Goal: Task Accomplishment & Management: Use online tool/utility

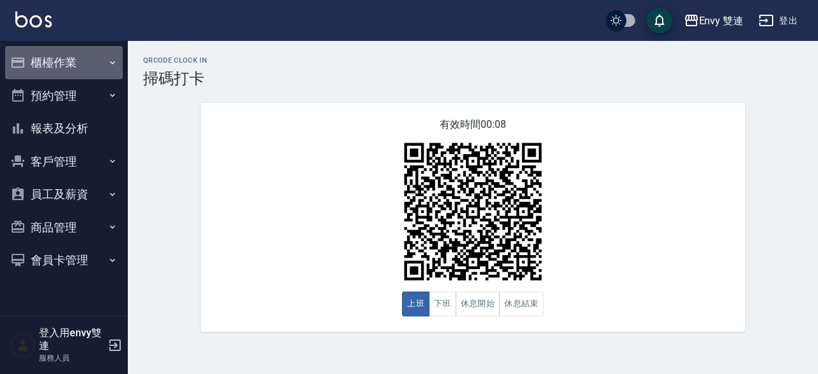
click at [81, 62] on button "櫃檯作業" at bounding box center [64, 62] width 118 height 33
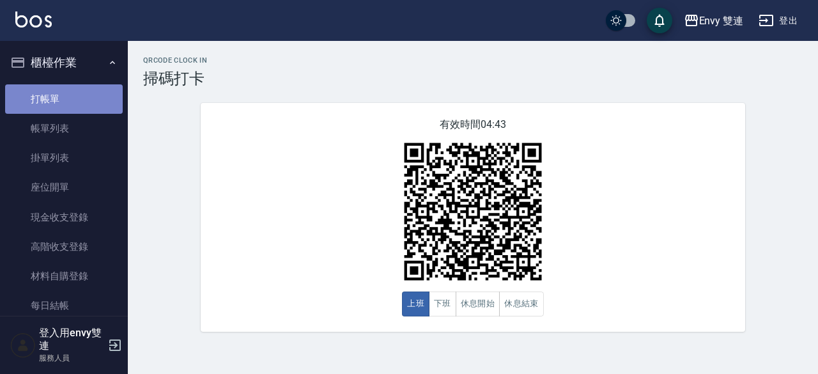
click at [68, 102] on link "打帳單" at bounding box center [64, 98] width 118 height 29
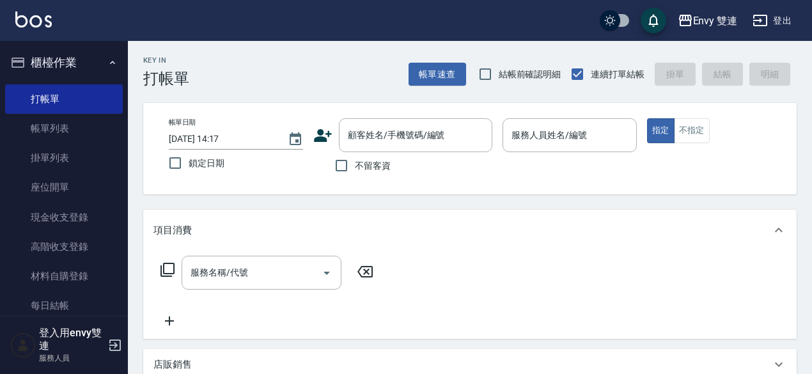
click at [335, 131] on div "顧客姓名/手機號碼/編號 顧客姓名/手機號碼/編號" at bounding box center [402, 135] width 179 height 34
click at [330, 132] on icon at bounding box center [322, 135] width 19 height 19
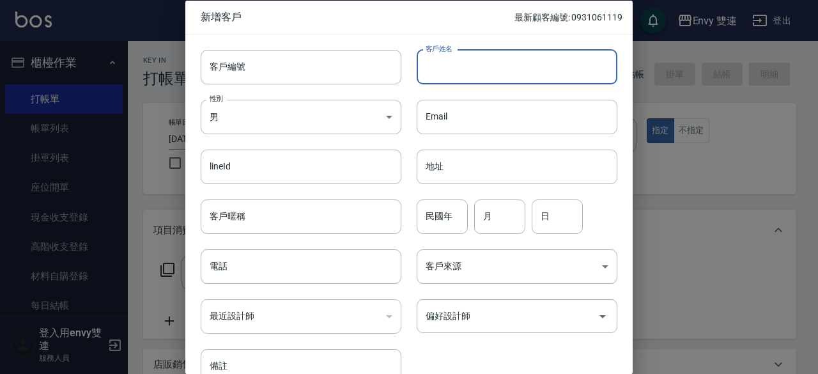
click at [464, 54] on input "客戶姓名" at bounding box center [517, 66] width 201 height 35
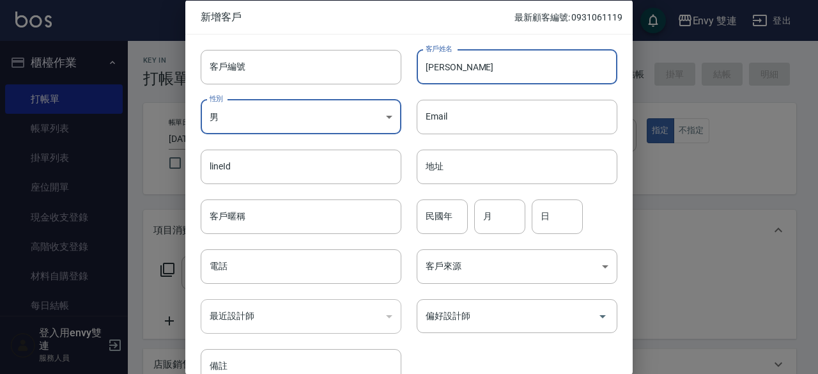
click at [483, 56] on input "[PERSON_NAME]" at bounding box center [517, 66] width 201 height 35
type input "張亭婕"
click at [380, 109] on body "Envy 雙連 登出 櫃檯作業 打帳單 帳單列表 掛單列表 座位開單 現金收支登錄 高階收支登錄 材料自購登錄 每日結帳 排班表 掃碼打卡 預約管理 預約管理…" at bounding box center [409, 336] width 818 height 672
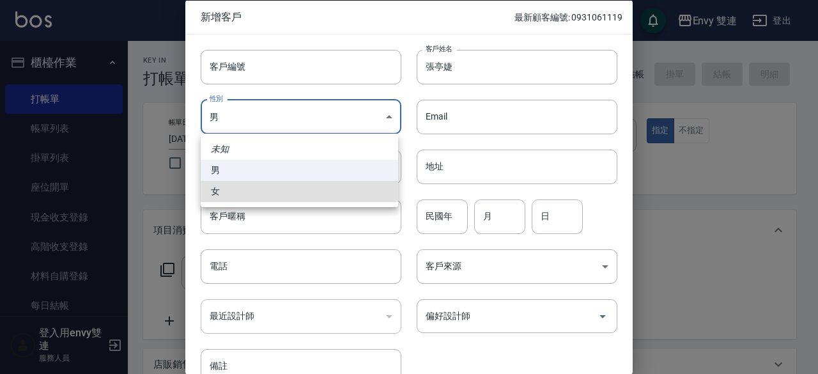
type input "[DEMOGRAPHIC_DATA]"
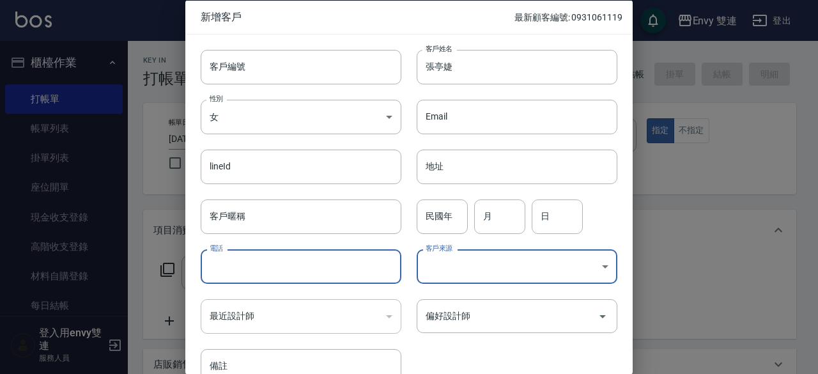
click at [318, 262] on input "電話" at bounding box center [301, 266] width 201 height 35
type input "0921617176"
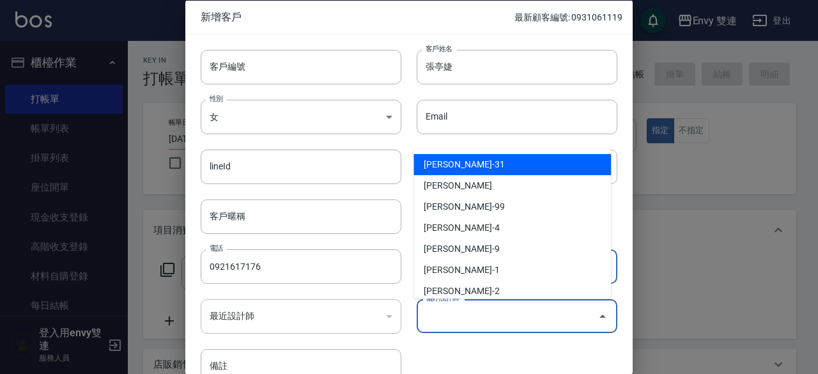
click at [488, 309] on input "偏好設計師" at bounding box center [508, 316] width 170 height 22
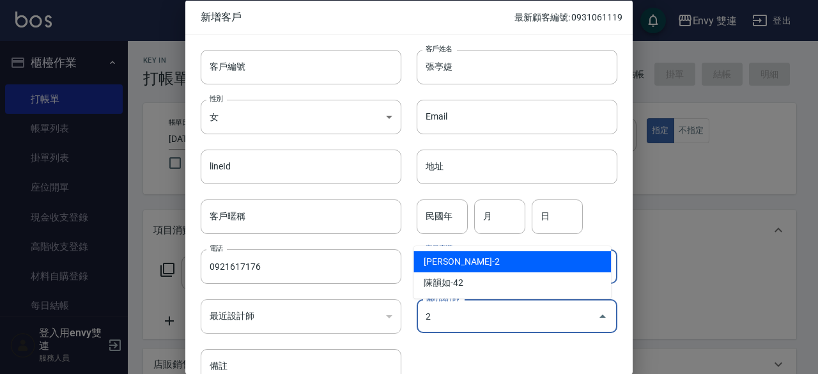
type input "[PERSON_NAME]"
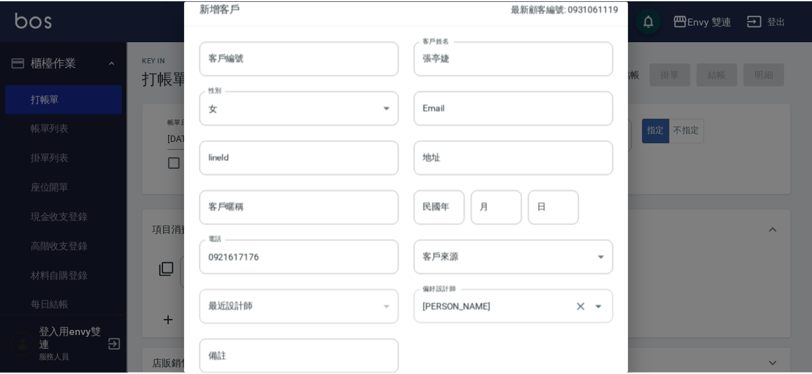
scroll to position [68, 0]
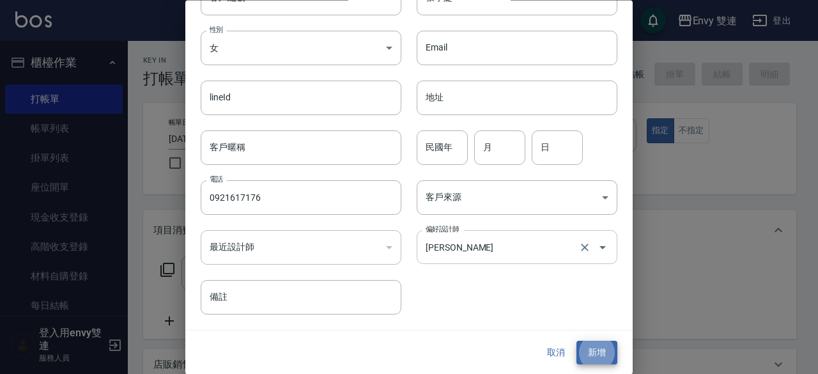
click at [577, 341] on button "新增" at bounding box center [597, 353] width 41 height 24
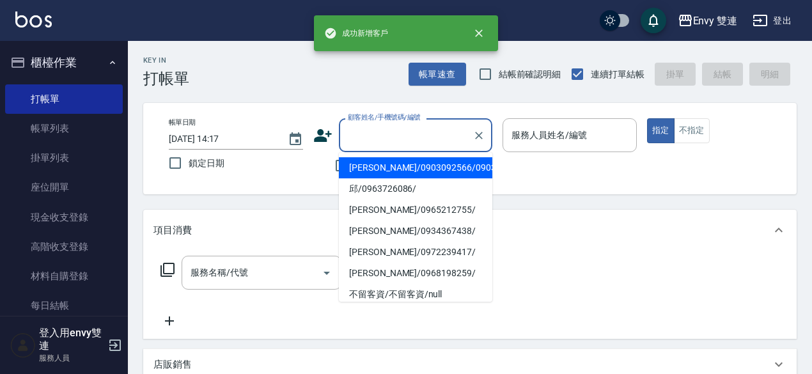
click at [435, 141] on input "顧客姓名/手機號碼/編號" at bounding box center [406, 135] width 123 height 22
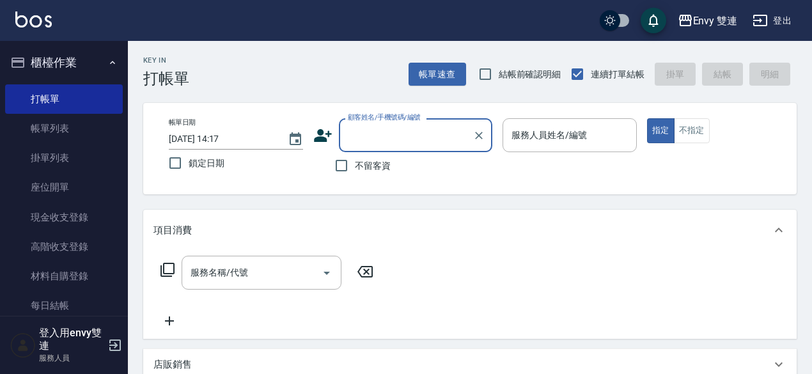
click at [433, 137] on input "顧客姓名/手機號碼/編號" at bounding box center [406, 135] width 123 height 22
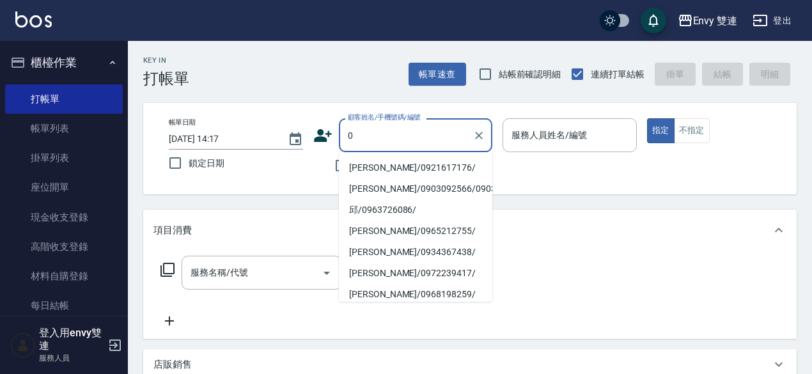
type input "[PERSON_NAME]/0921617176/"
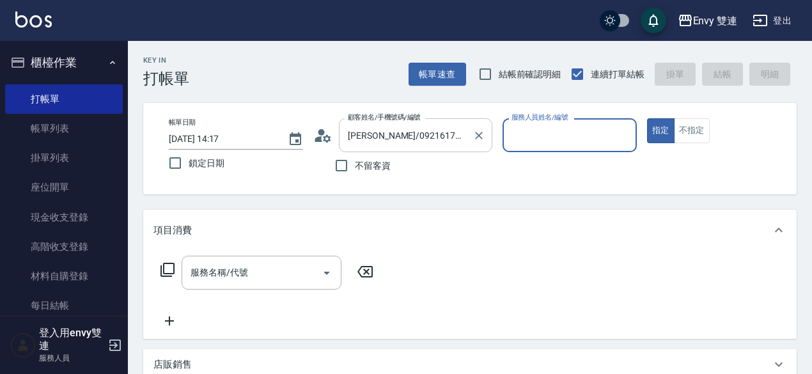
type input "Ina-2"
click at [647, 118] on button "指定" at bounding box center [660, 130] width 27 height 25
type button "true"
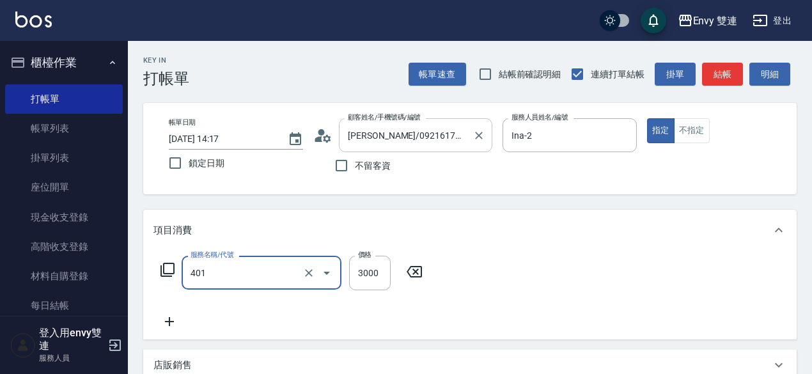
type input "染髮(401)"
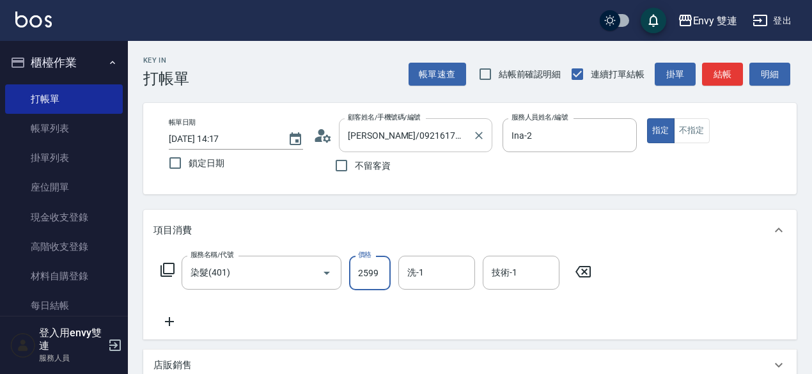
type input "2599"
click at [719, 77] on button "結帳" at bounding box center [722, 75] width 41 height 24
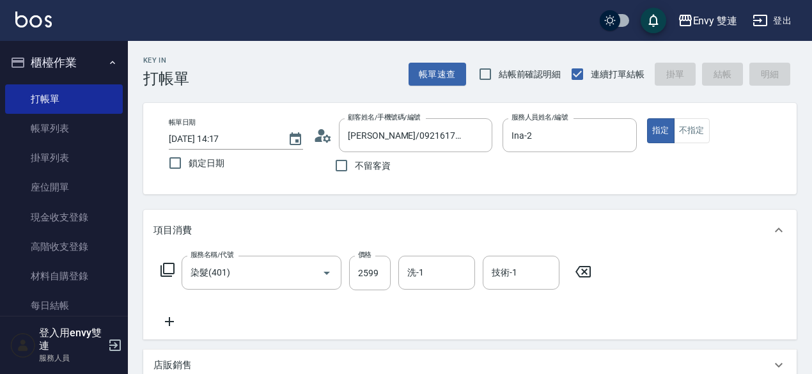
type input "[DATE] 14:23"
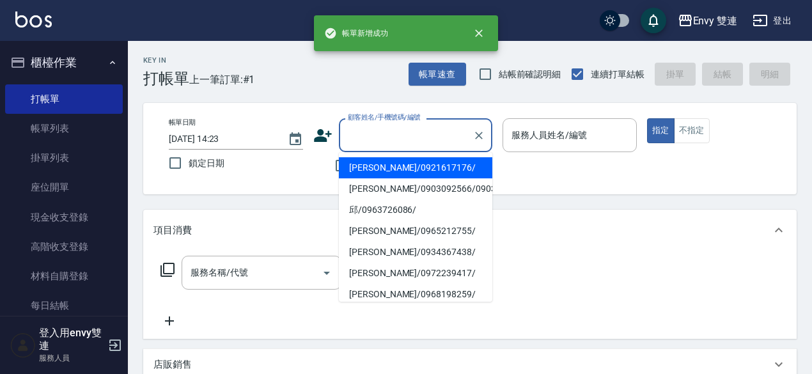
click at [418, 143] on input "顧客姓名/手機號碼/編號" at bounding box center [406, 135] width 123 height 22
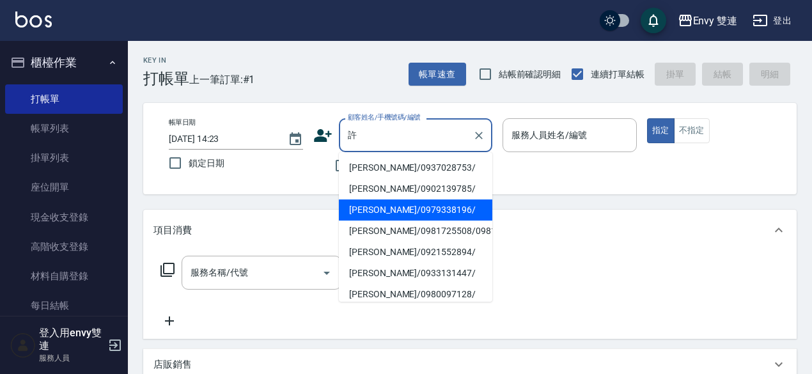
click at [423, 208] on li "[PERSON_NAME]/0979338196/" at bounding box center [415, 209] width 153 height 21
type input "[PERSON_NAME]/0979338196/"
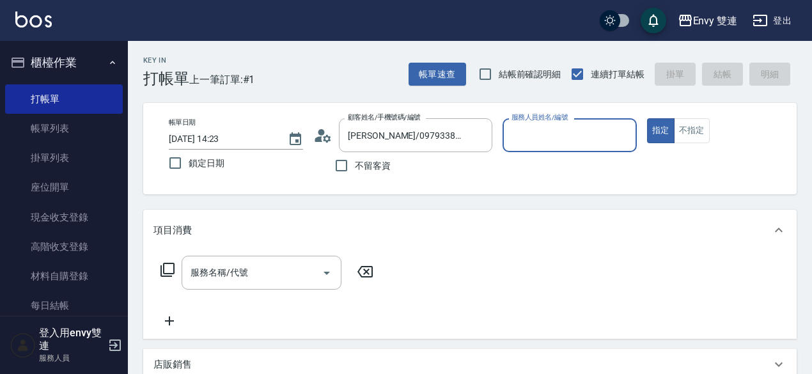
type input "Ina-2"
click at [647, 118] on button "指定" at bounding box center [660, 130] width 27 height 25
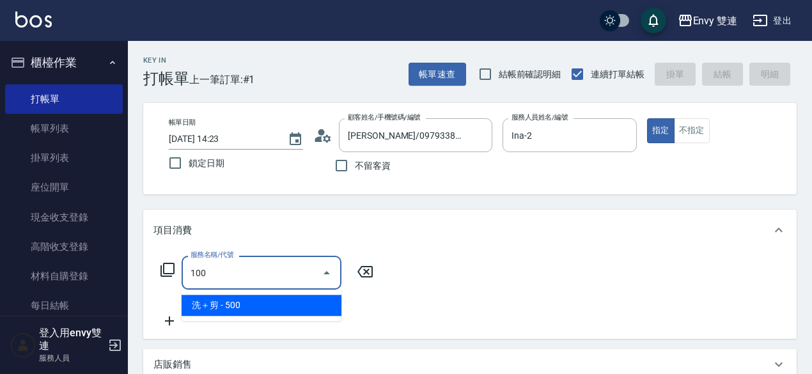
type input "洗＋剪(100)"
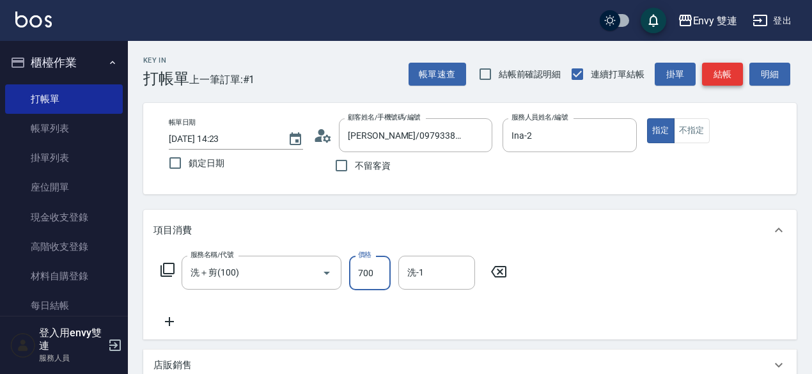
type input "700"
click at [708, 81] on button "結帳" at bounding box center [722, 75] width 41 height 24
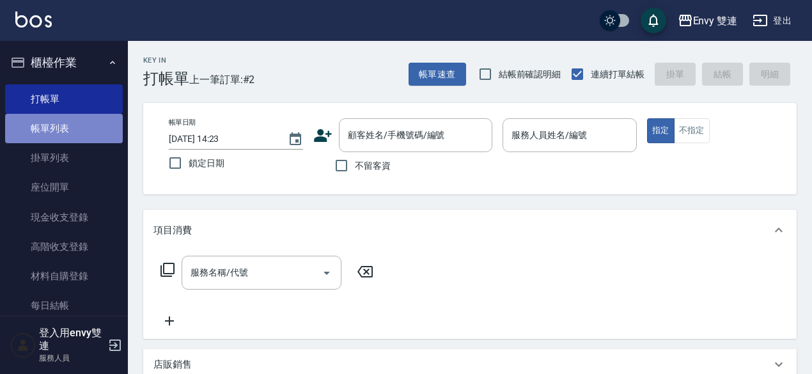
click at [75, 139] on link "帳單列表" at bounding box center [64, 128] width 118 height 29
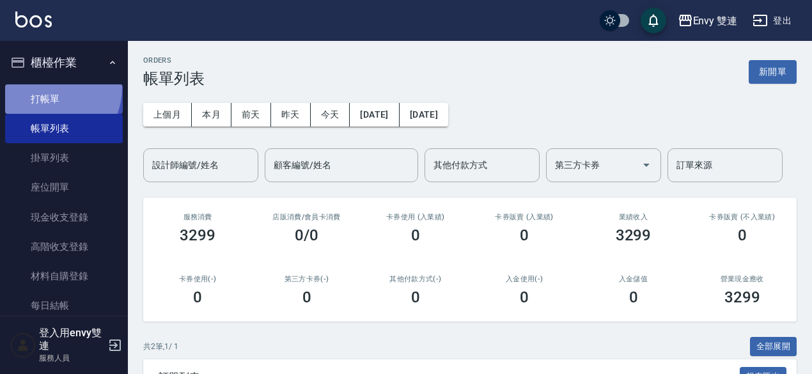
click at [48, 88] on link "打帳單" at bounding box center [64, 98] width 118 height 29
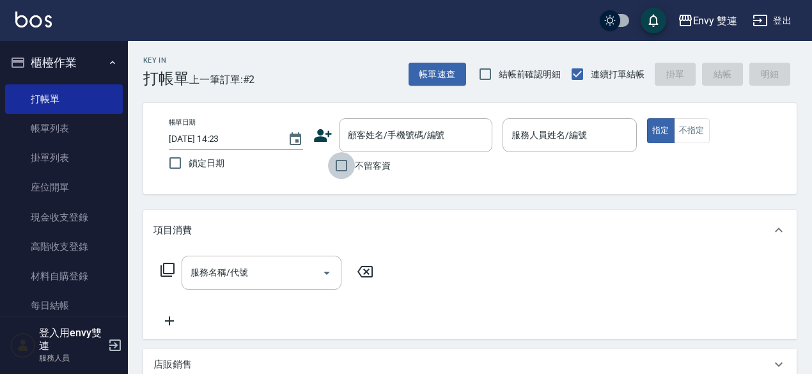
click at [338, 166] on input "不留客資" at bounding box center [341, 165] width 27 height 27
checkbox input "true"
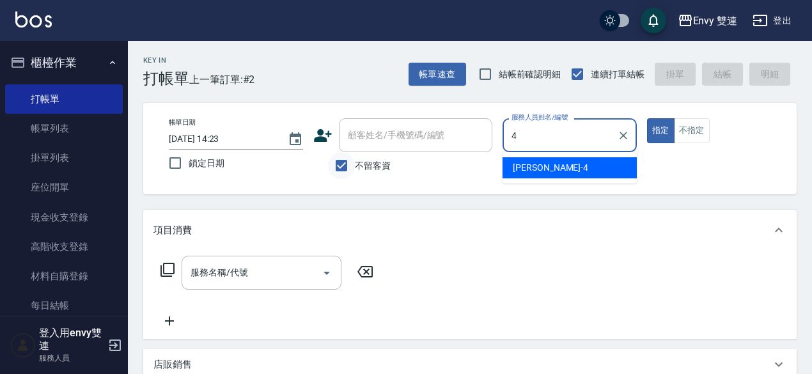
type input "[PERSON_NAME]-4"
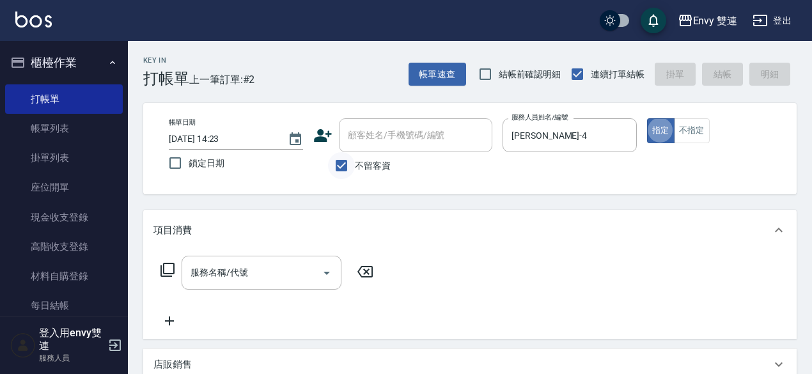
type button "true"
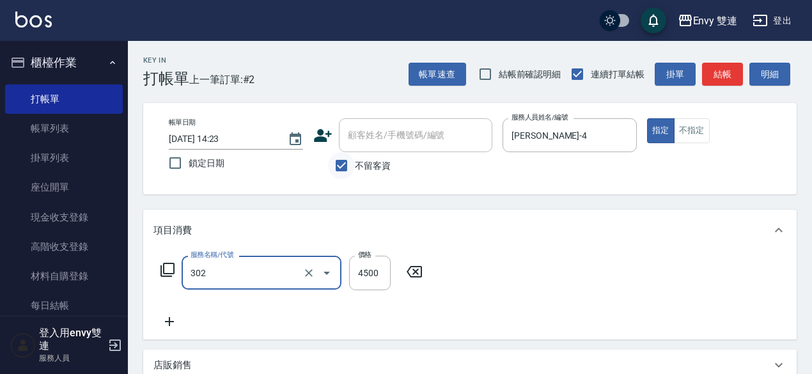
type input "水質感熱塑燙(302)"
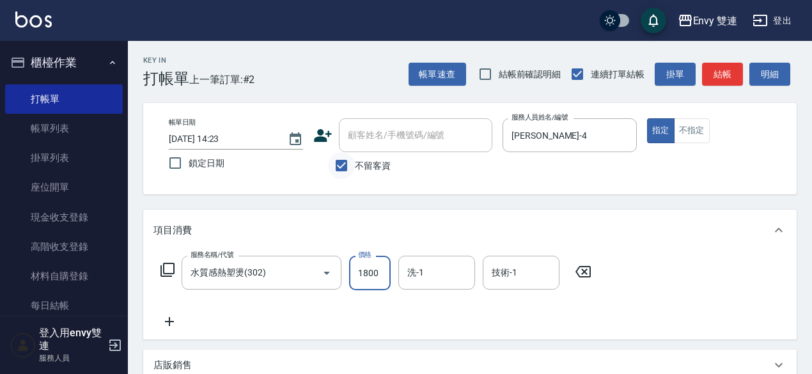
type input "1800"
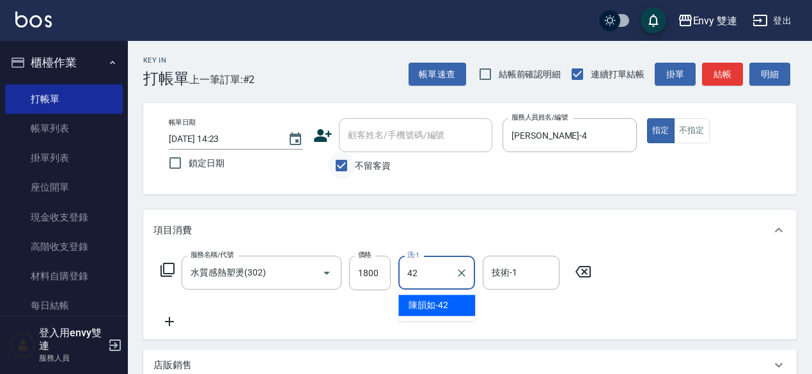
type input "陳韻如-42"
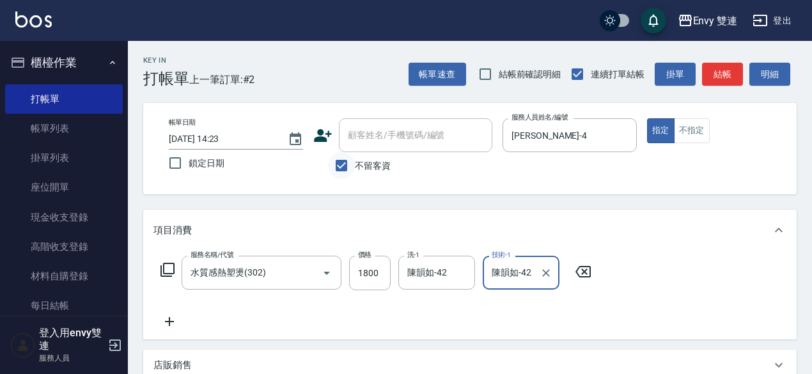
type input "陳韻如-42"
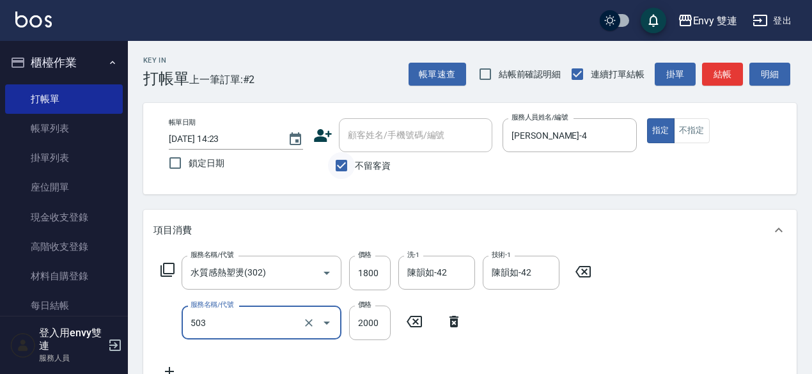
type input "日本結構二段式(503)"
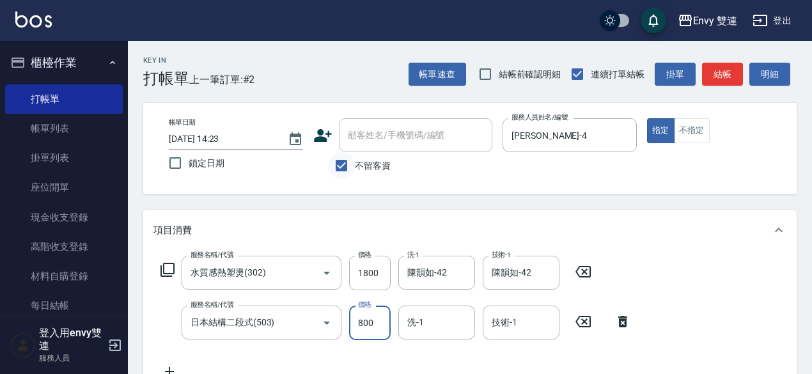
type input "800"
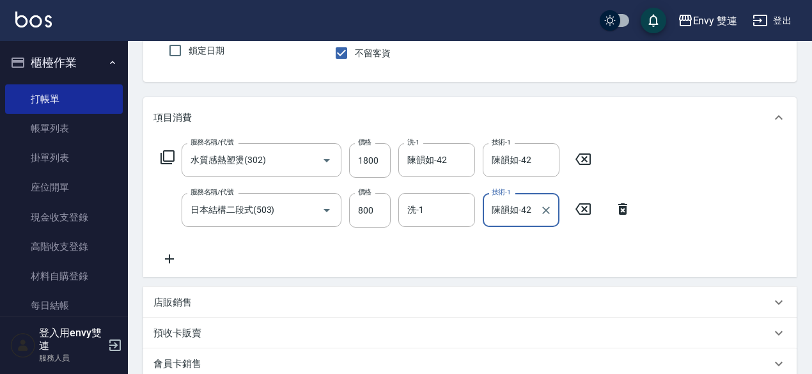
scroll to position [322, 0]
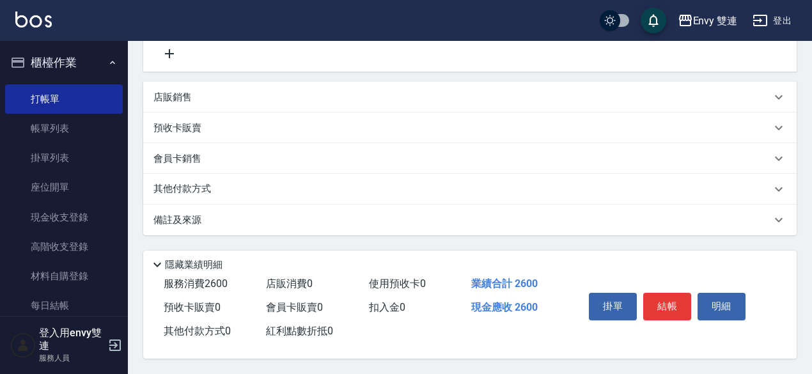
type input "陳韻如-42"
click at [367, 186] on div "其他付款方式" at bounding box center [462, 189] width 618 height 14
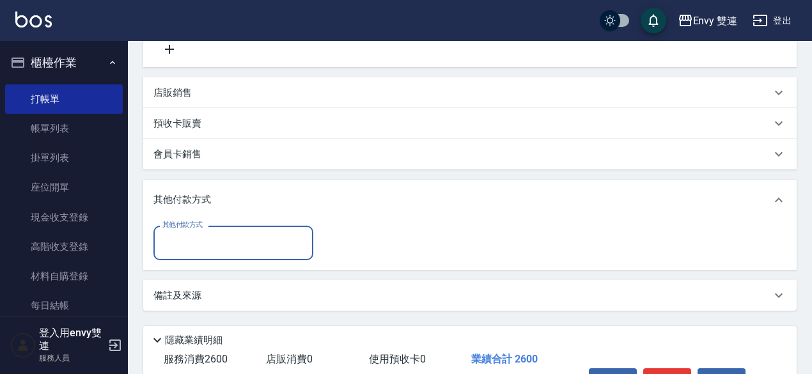
scroll to position [0, 0]
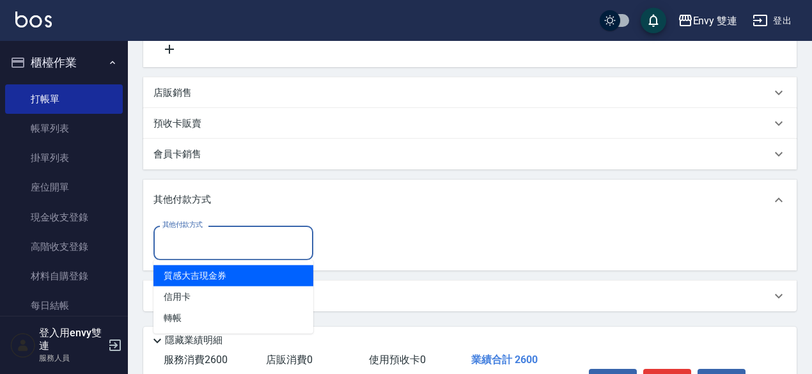
click at [231, 236] on input "其他付款方式" at bounding box center [233, 242] width 148 height 22
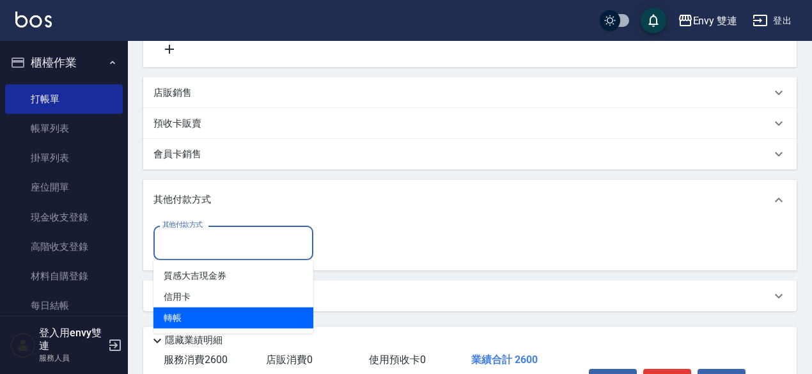
click at [225, 313] on span "轉帳" at bounding box center [233, 318] width 160 height 21
type input "轉帳"
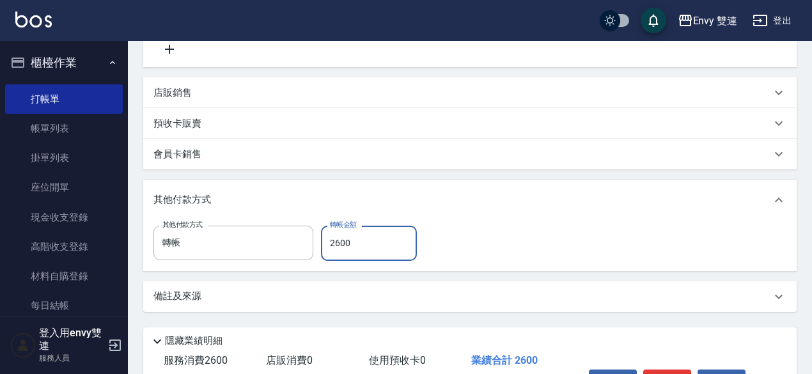
scroll to position [403, 0]
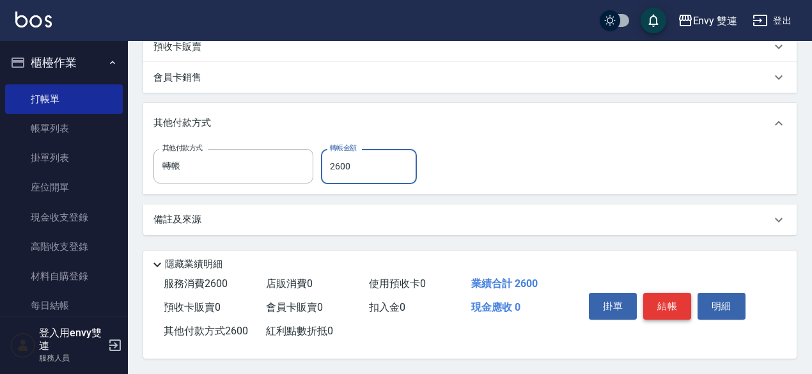
type input "2600"
click at [669, 301] on button "結帳" at bounding box center [667, 306] width 48 height 27
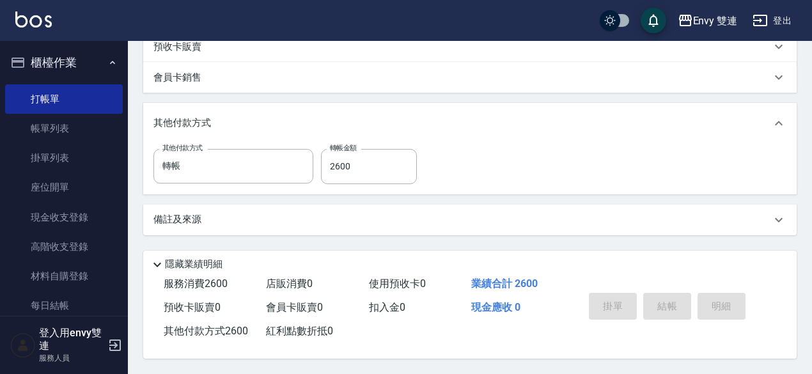
type input "[DATE] 14:24"
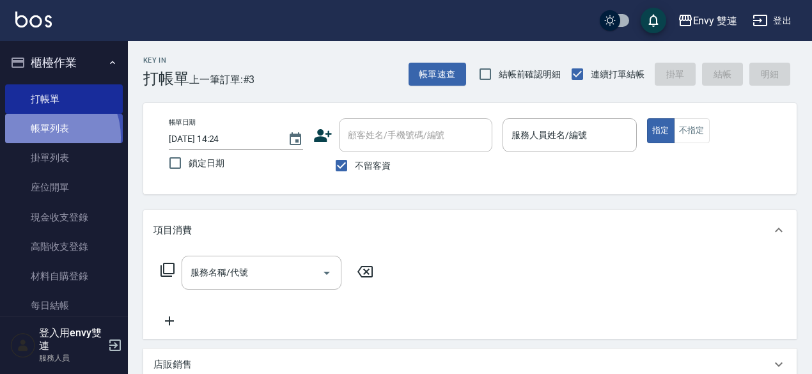
click at [46, 137] on link "帳單列表" at bounding box center [64, 128] width 118 height 29
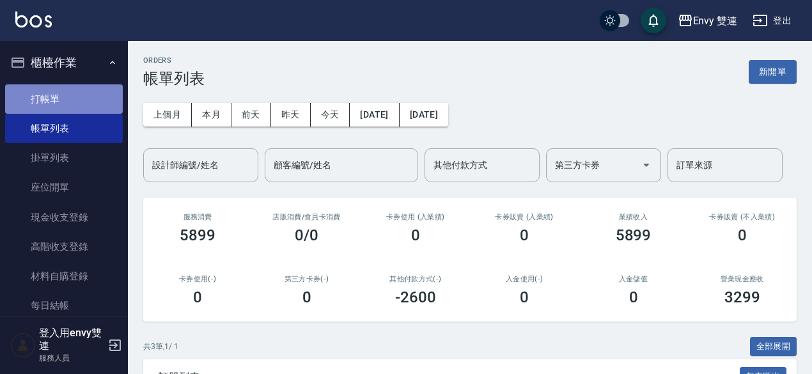
click at [72, 103] on link "打帳單" at bounding box center [64, 98] width 118 height 29
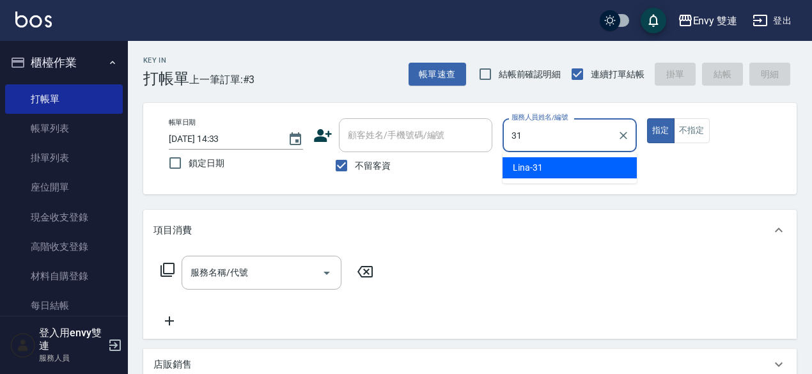
type input "Lina-31"
type button "true"
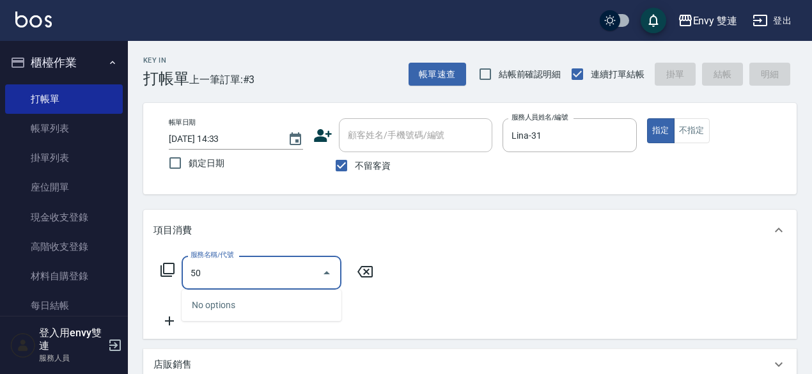
type input "5"
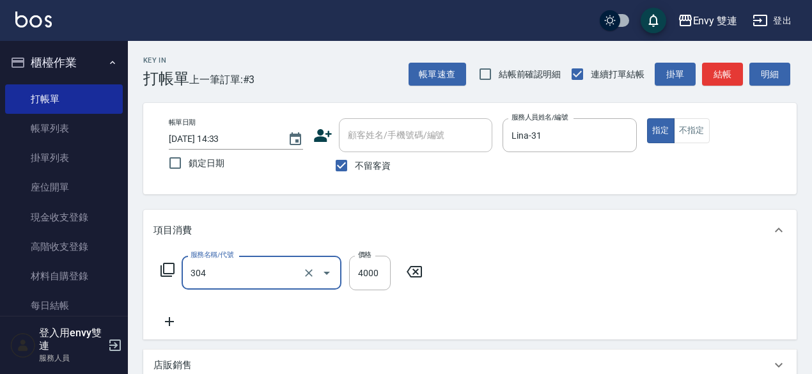
type input "縮毛矯正 (304)"
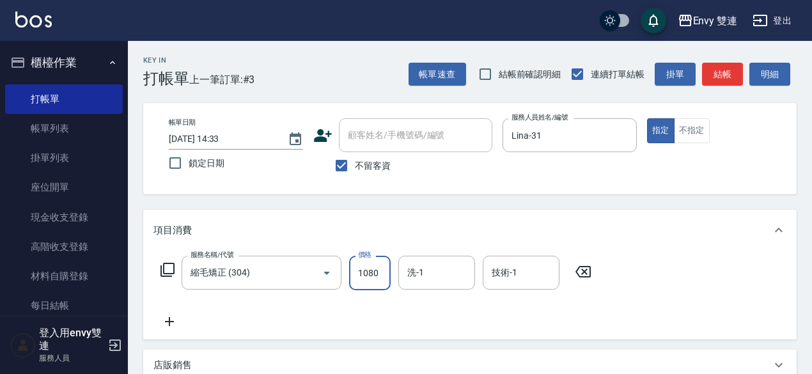
type input "1080"
click at [740, 67] on button "結帳" at bounding box center [722, 75] width 41 height 24
